Goal: Task Accomplishment & Management: Use online tool/utility

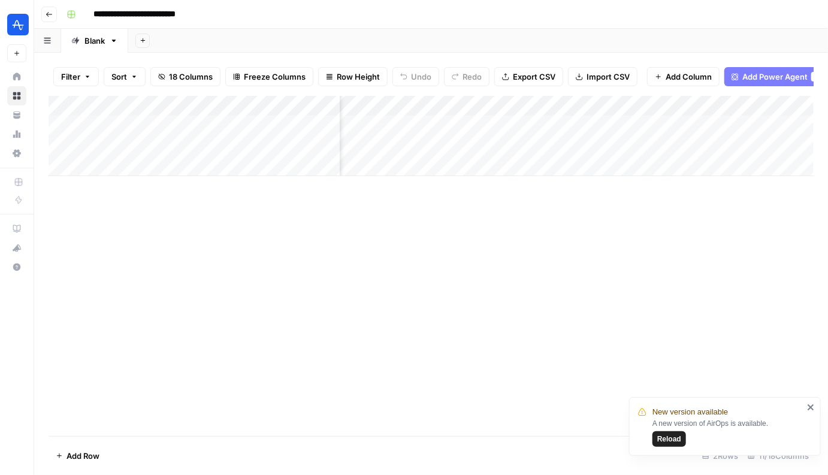
scroll to position [0, 693]
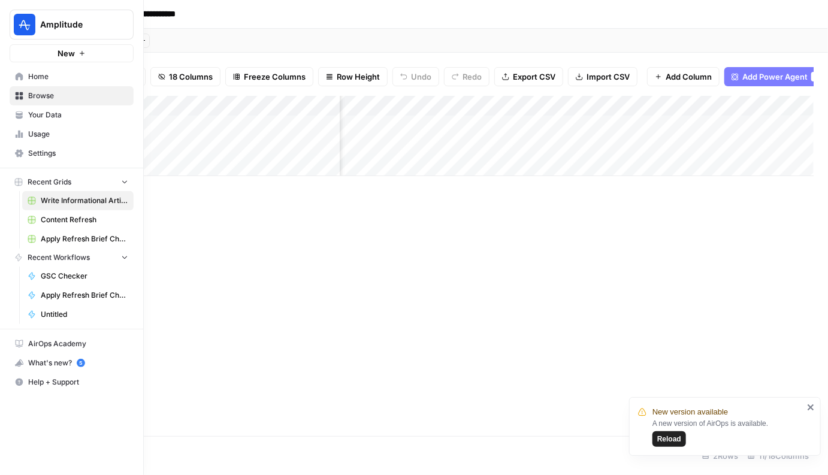
click at [66, 119] on span "Your Data" at bounding box center [78, 115] width 100 height 11
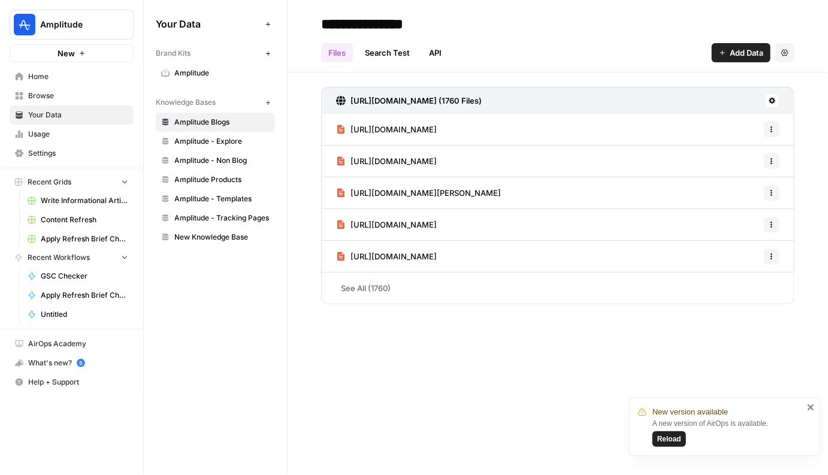
click at [51, 127] on link "Usage" at bounding box center [72, 134] width 124 height 19
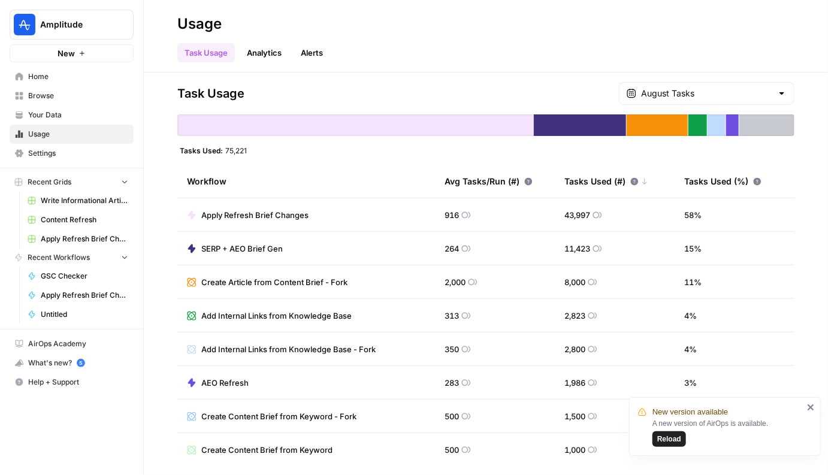
click at [52, 95] on span "Browse" at bounding box center [78, 95] width 100 height 11
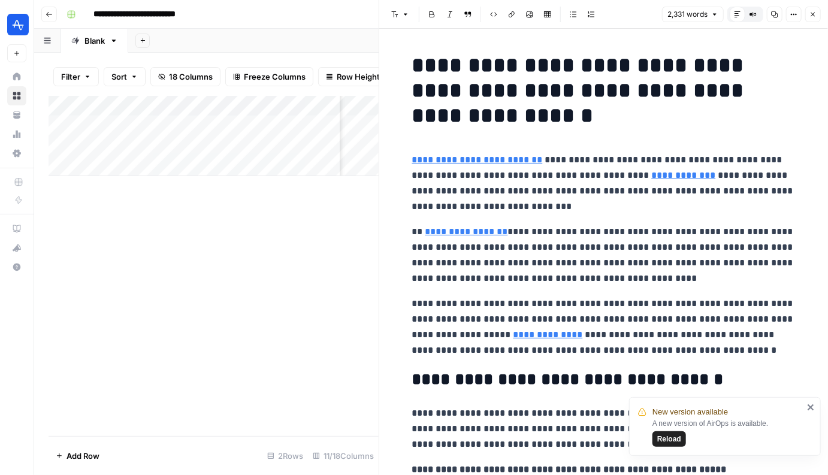
scroll to position [639, 0]
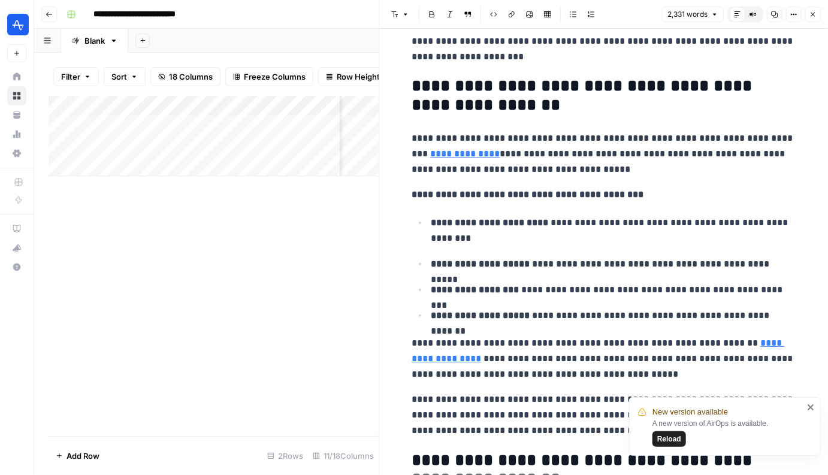
click at [119, 147] on div "Add Column" at bounding box center [214, 136] width 330 height 80
click at [117, 147] on div "Add Column" at bounding box center [214, 136] width 330 height 80
click at [117, 147] on textarea at bounding box center [204, 146] width 274 height 17
type textarea "**********"
click at [97, 167] on div "Add Column" at bounding box center [214, 136] width 330 height 80
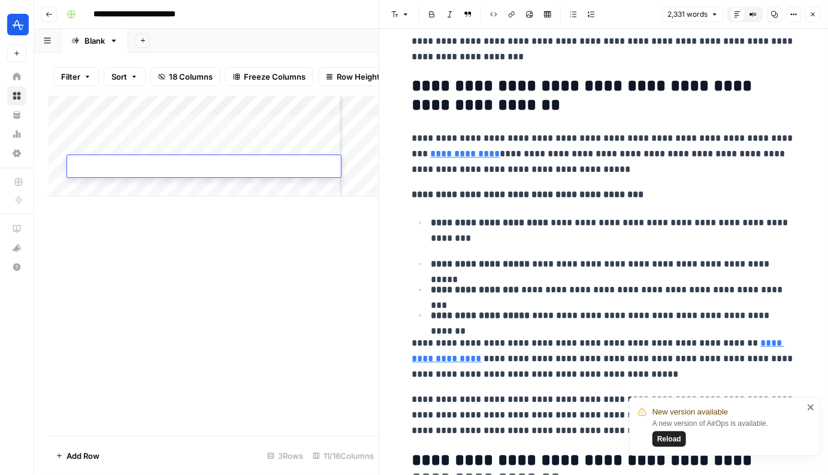
click at [111, 164] on textarea at bounding box center [204, 167] width 274 height 17
type textarea "**********"
click at [99, 186] on div "Add Column" at bounding box center [214, 146] width 330 height 101
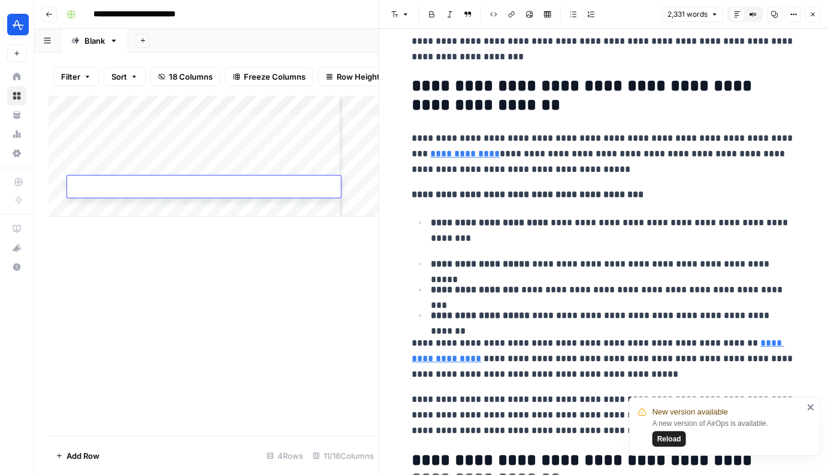
click at [192, 195] on textarea at bounding box center [204, 187] width 274 height 17
type textarea "**********"
click at [815, 13] on icon "button" at bounding box center [812, 14] width 7 height 7
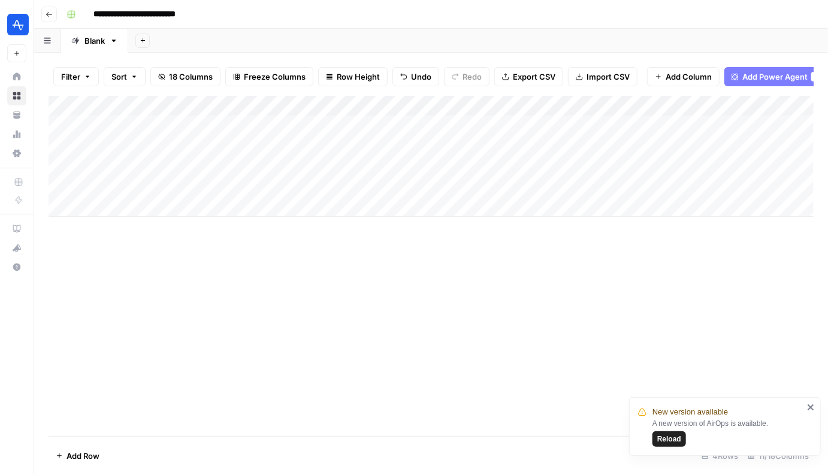
click at [497, 108] on div "Add Column" at bounding box center [431, 156] width 765 height 121
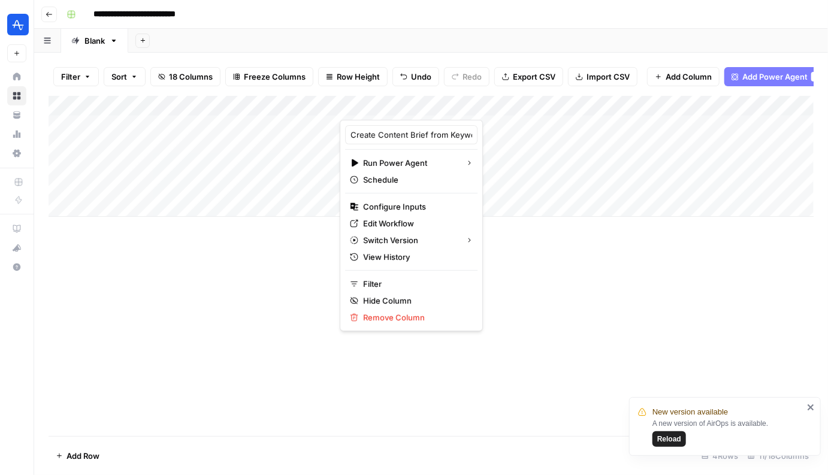
click at [552, 325] on div "Add Column" at bounding box center [431, 266] width 765 height 340
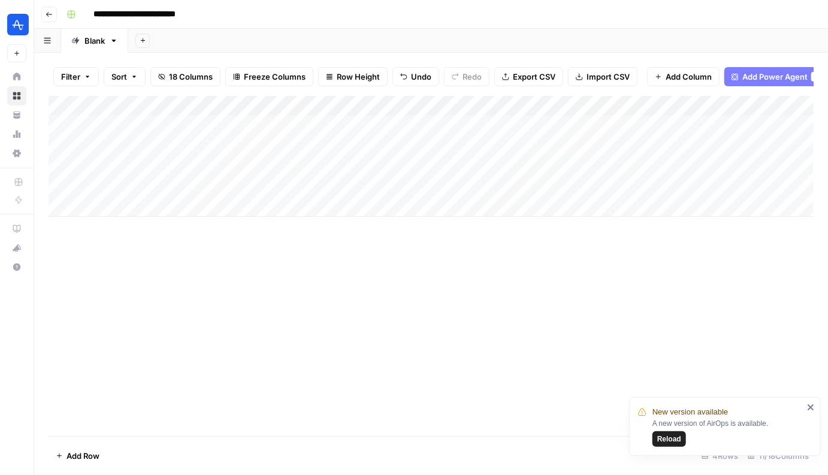
click at [507, 108] on div "Add Column" at bounding box center [431, 156] width 765 height 121
click at [548, 180] on span "Remaining Rows" at bounding box center [552, 176] width 75 height 12
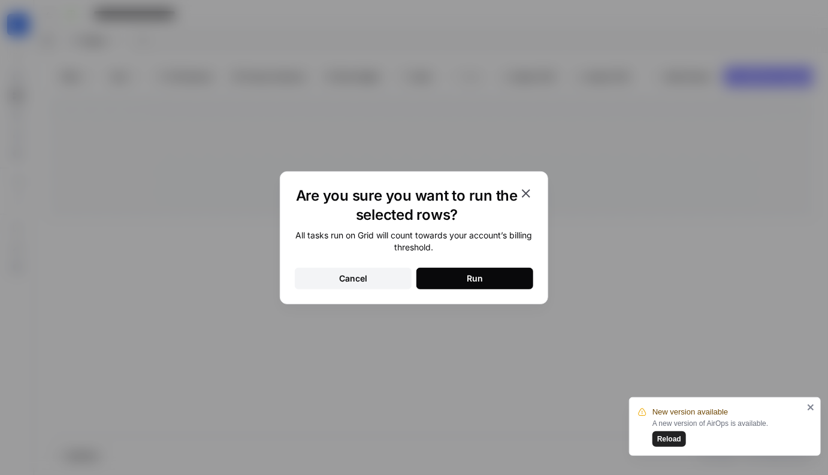
click at [504, 290] on div "Are you sure you want to run the selected rows? All tasks run on Grid will coun…" at bounding box center [414, 237] width 268 height 133
click at [504, 285] on button "Run" at bounding box center [474, 279] width 117 height 22
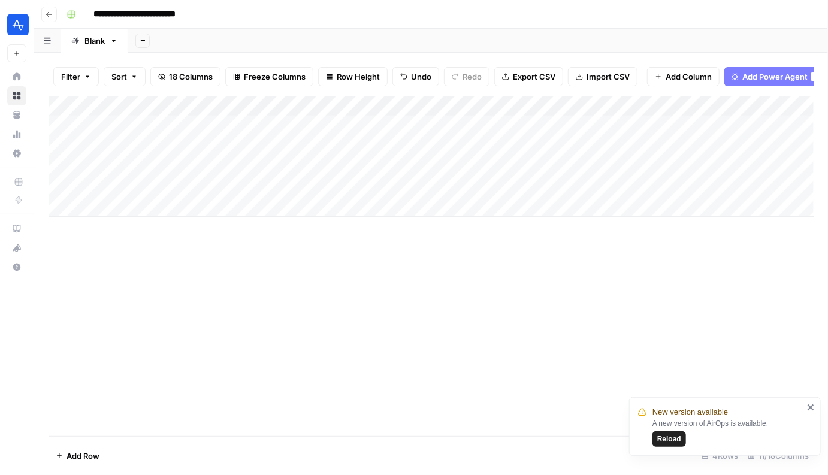
click at [406, 160] on div "Add Column" at bounding box center [431, 156] width 765 height 121
click at [400, 145] on div "Add Column" at bounding box center [431, 156] width 765 height 121
click at [509, 142] on div "Add Column" at bounding box center [431, 156] width 765 height 121
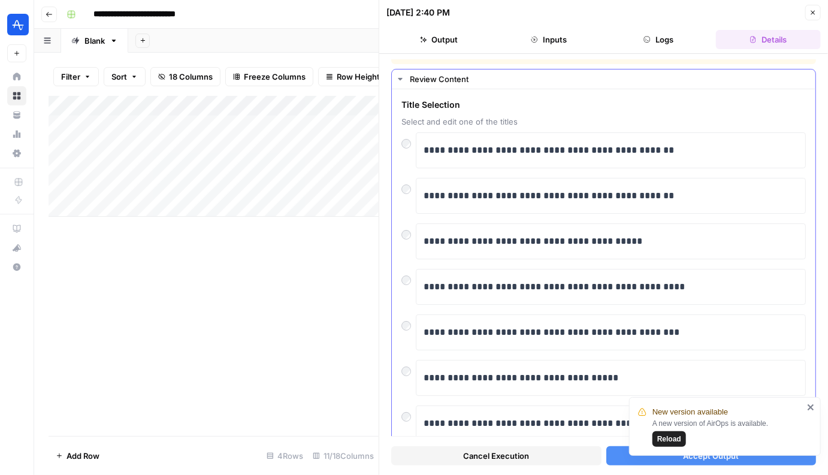
scroll to position [20, 0]
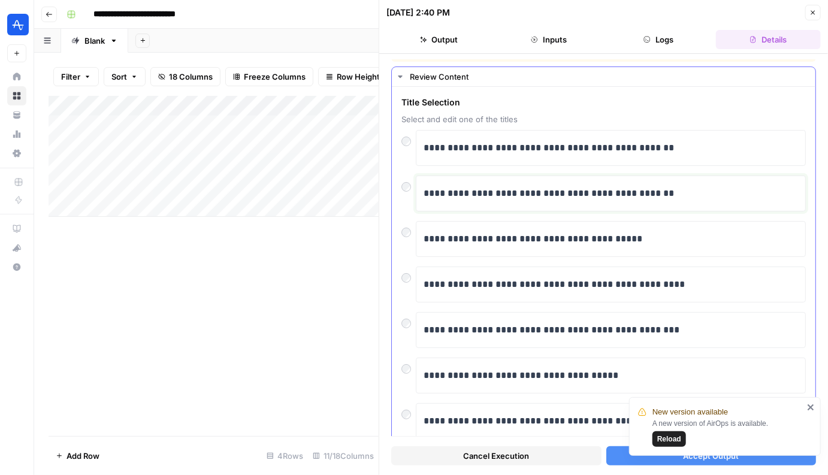
click at [496, 200] on div "**********" at bounding box center [611, 193] width 374 height 25
click at [424, 193] on p "**********" at bounding box center [611, 194] width 375 height 16
click at [413, 185] on div at bounding box center [408, 184] width 14 height 17
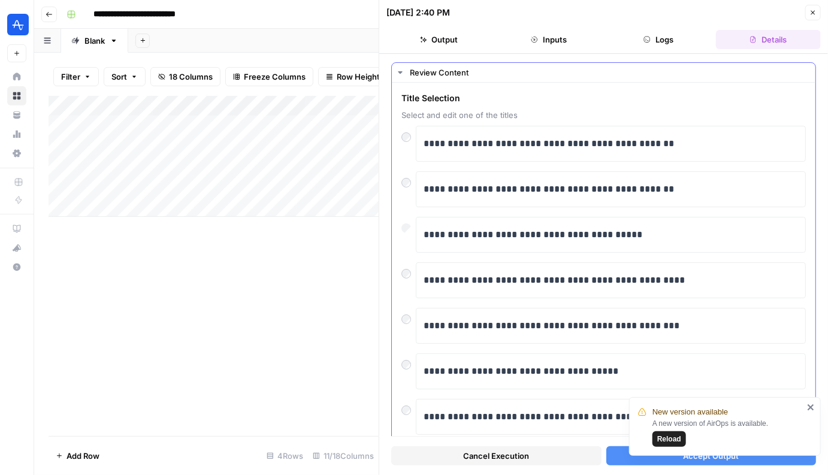
scroll to position [191, 0]
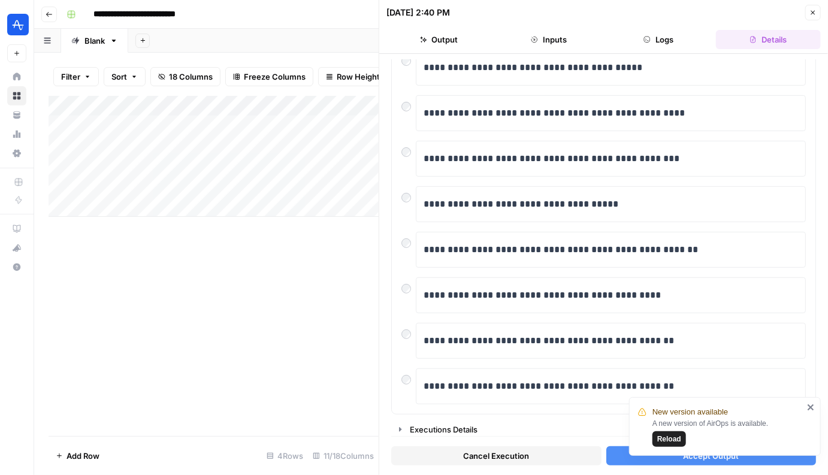
click at [808, 404] on icon "close" at bounding box center [811, 408] width 8 height 10
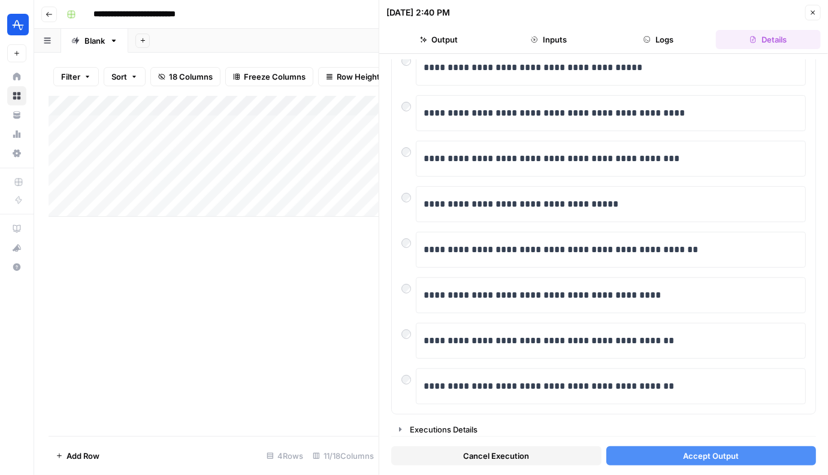
click at [754, 453] on button "Accept Output" at bounding box center [711, 455] width 210 height 19
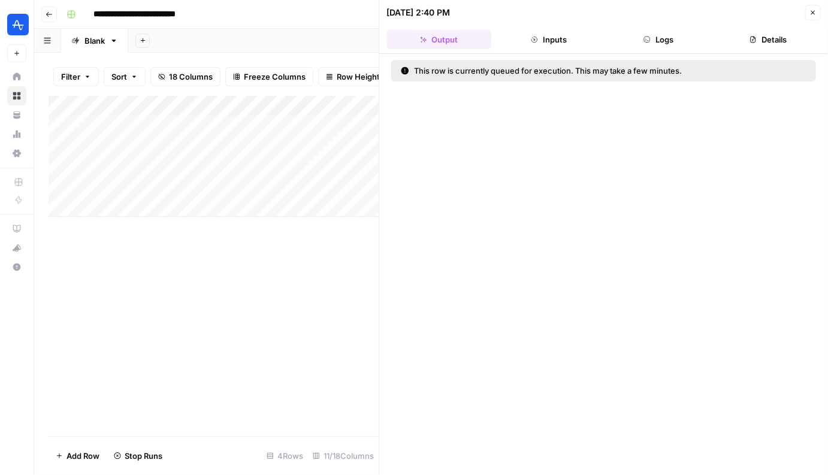
click at [362, 162] on div "Add Column" at bounding box center [214, 156] width 330 height 121
click at [814, 11] on icon "button" at bounding box center [812, 12] width 7 height 7
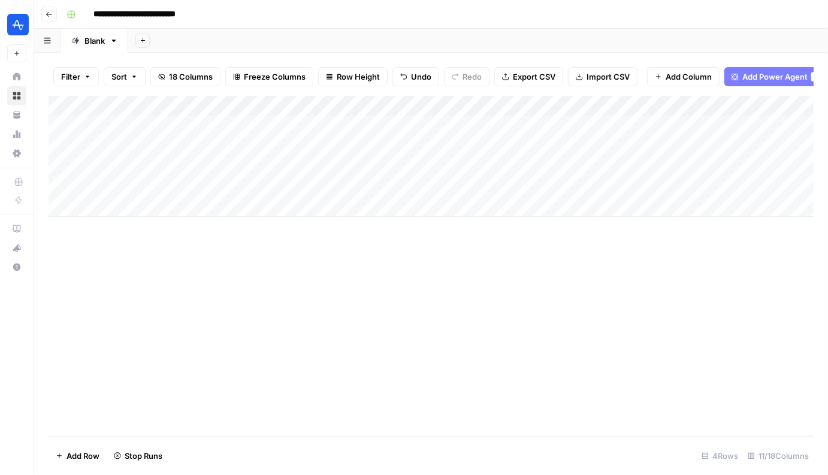
click at [505, 165] on div "Add Column" at bounding box center [431, 156] width 765 height 121
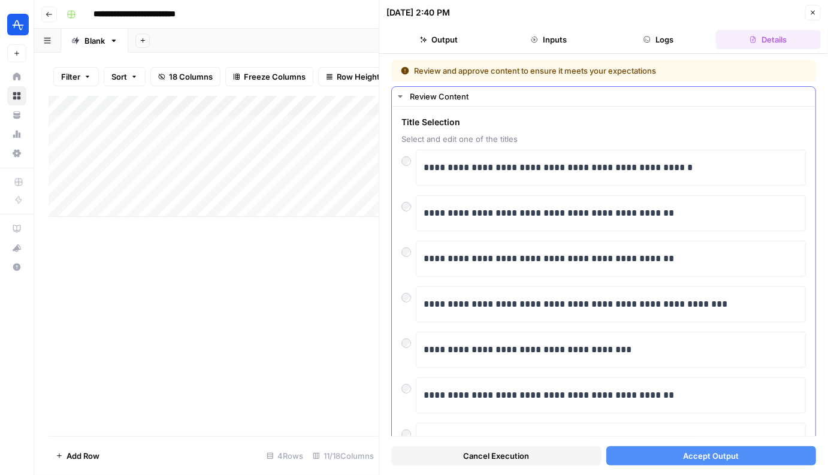
click at [406, 211] on div "**********" at bounding box center [603, 213] width 404 height 36
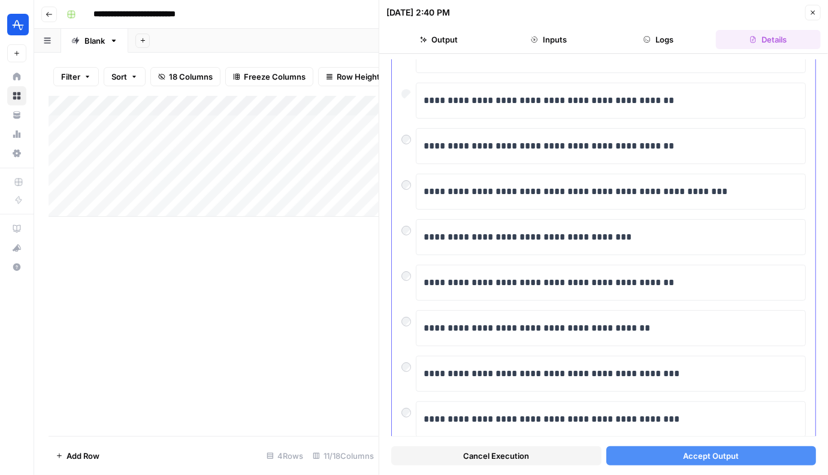
scroll to position [144, 0]
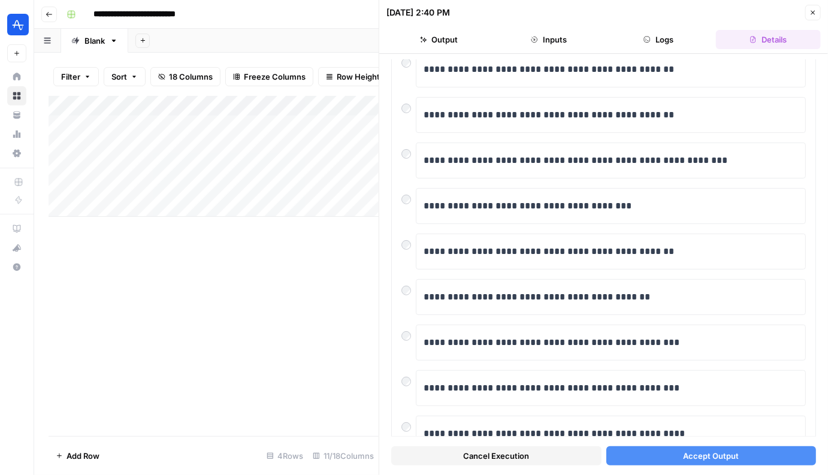
click at [651, 445] on div "Cancel Execution Accept Output" at bounding box center [603, 453] width 425 height 32
click at [647, 456] on button "Accept Output" at bounding box center [711, 455] width 210 height 19
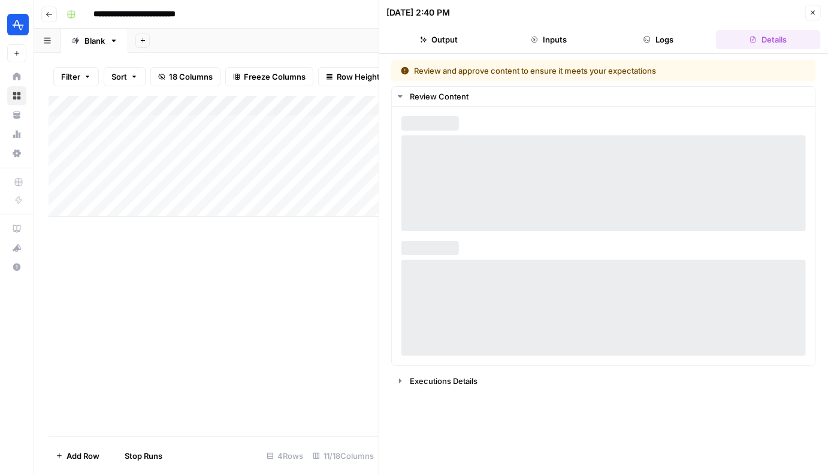
click at [812, 12] on icon "button" at bounding box center [813, 13] width 4 height 4
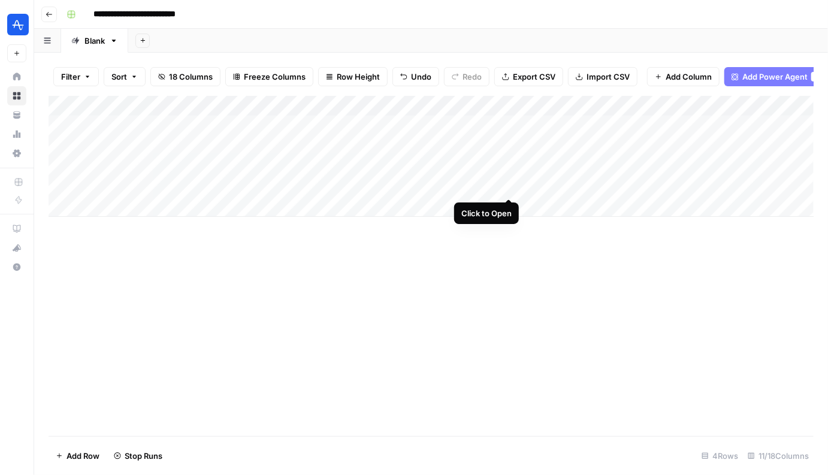
click at [509, 188] on div "Add Column" at bounding box center [431, 156] width 765 height 121
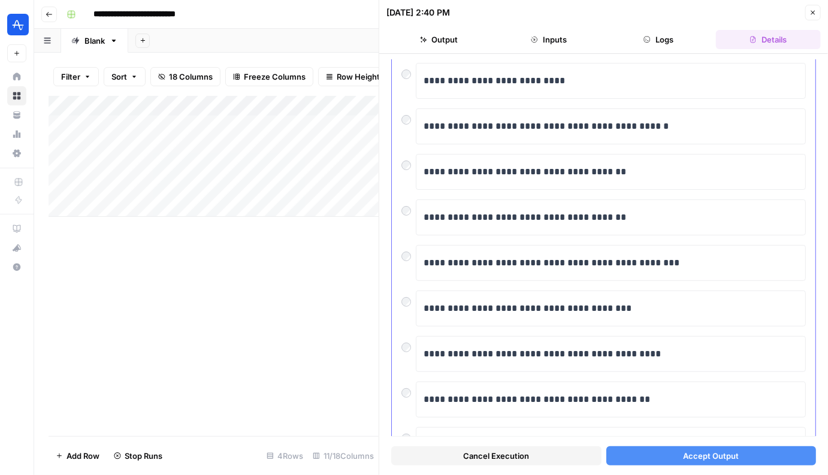
scroll to position [89, 0]
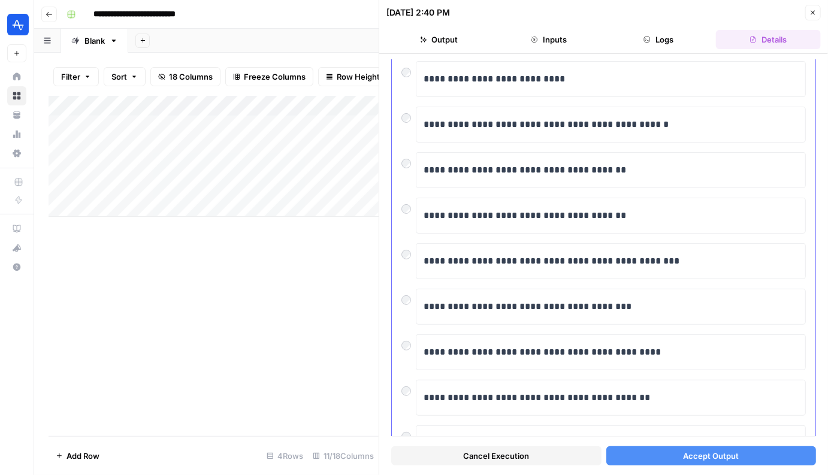
click at [404, 122] on div at bounding box center [408, 115] width 14 height 17
click at [661, 458] on button "Accept Output" at bounding box center [711, 455] width 210 height 19
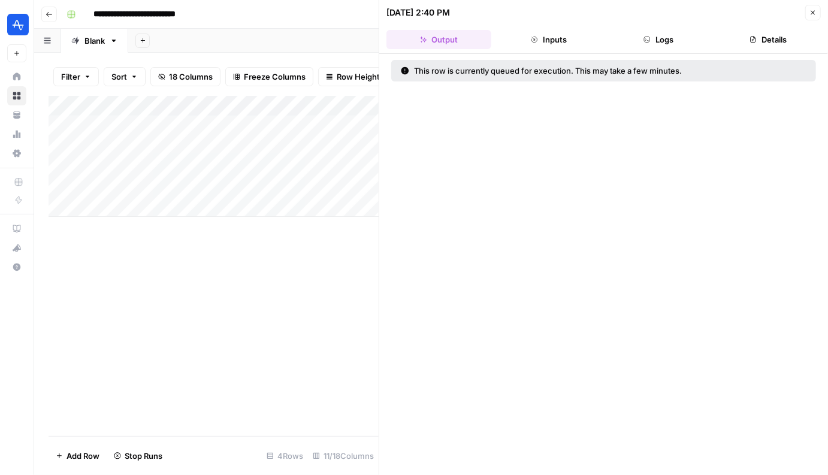
click at [812, 14] on icon "button" at bounding box center [812, 12] width 7 height 7
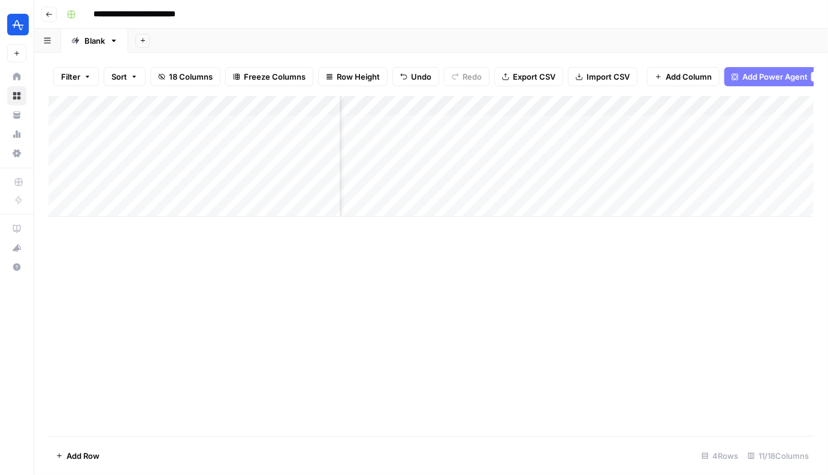
scroll to position [0, 135]
click at [479, 141] on div "Add Column" at bounding box center [431, 156] width 765 height 121
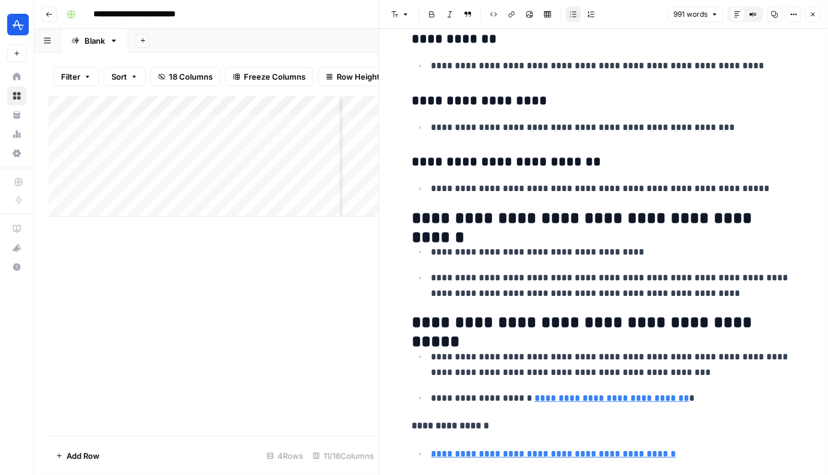
scroll to position [2439, 0]
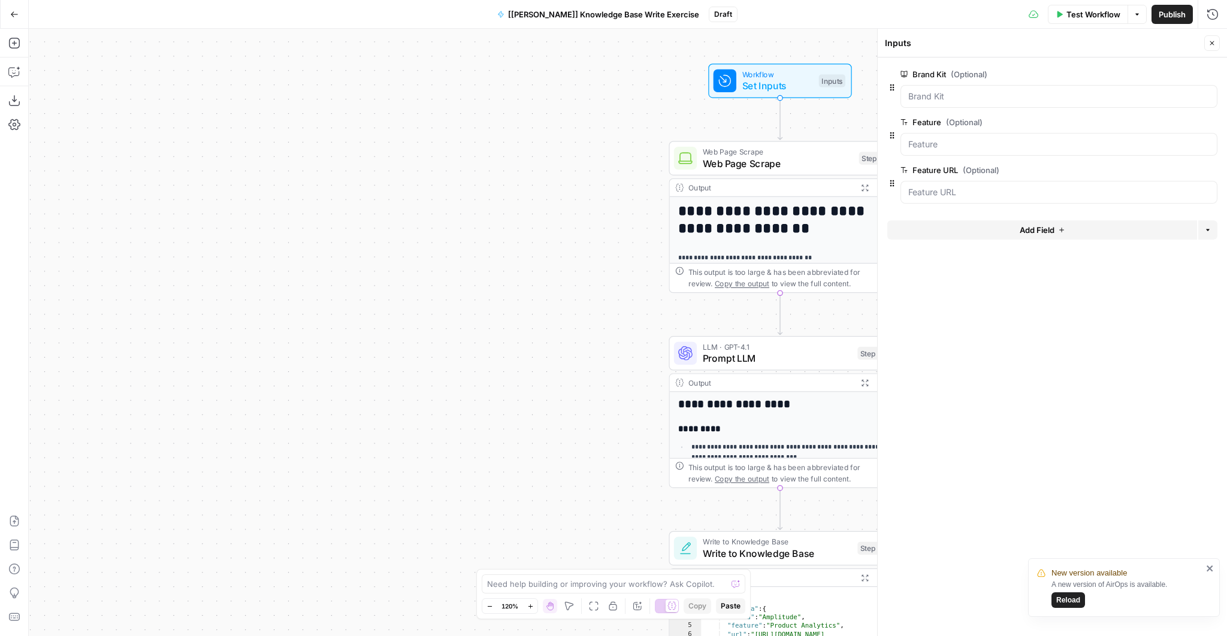
click at [404, 122] on div "**********" at bounding box center [628, 333] width 1198 height 608
